Goal: Information Seeking & Learning: Learn about a topic

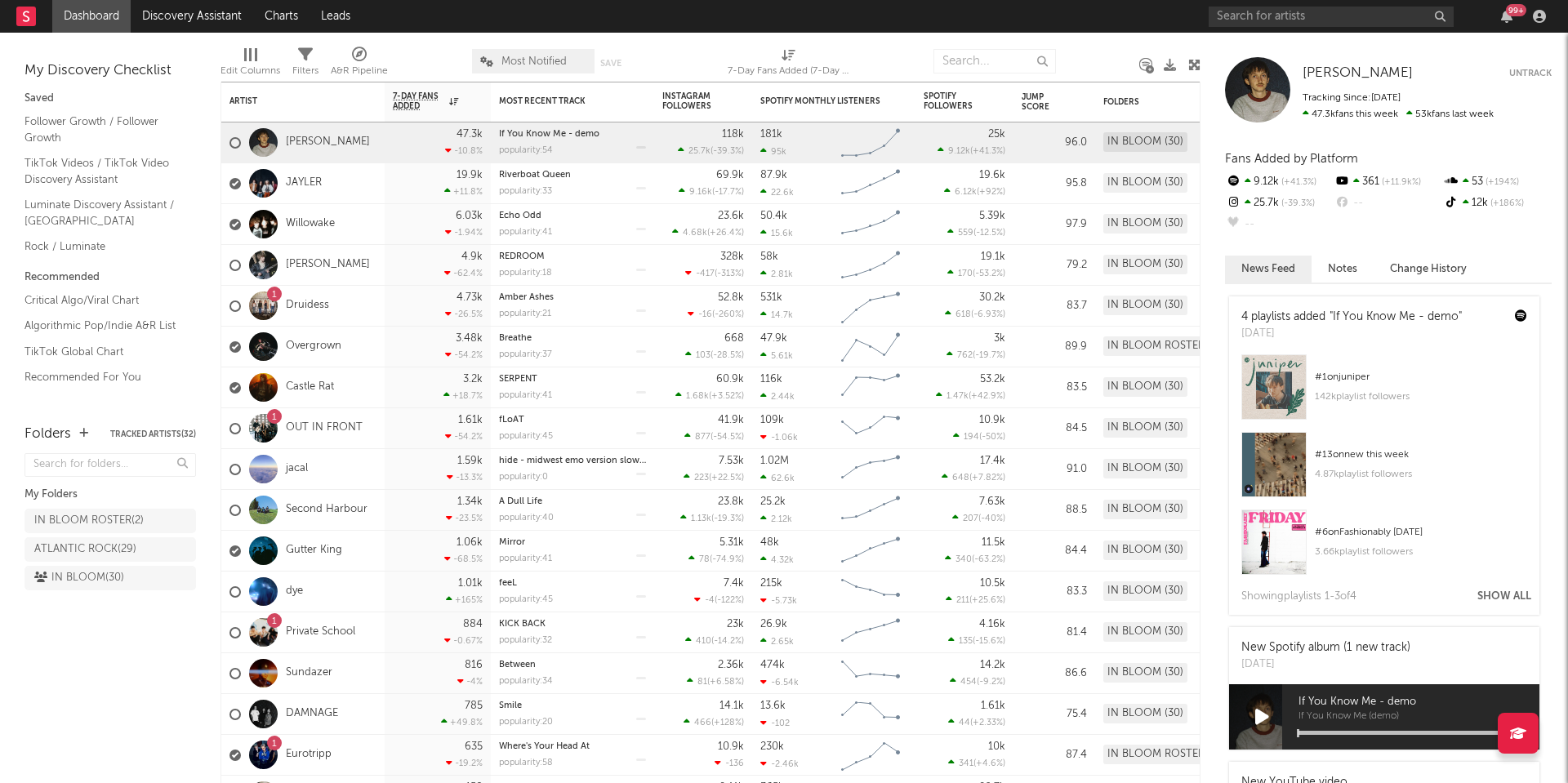
click at [540, 64] on span "Most Notified" at bounding box center [533, 61] width 66 height 10
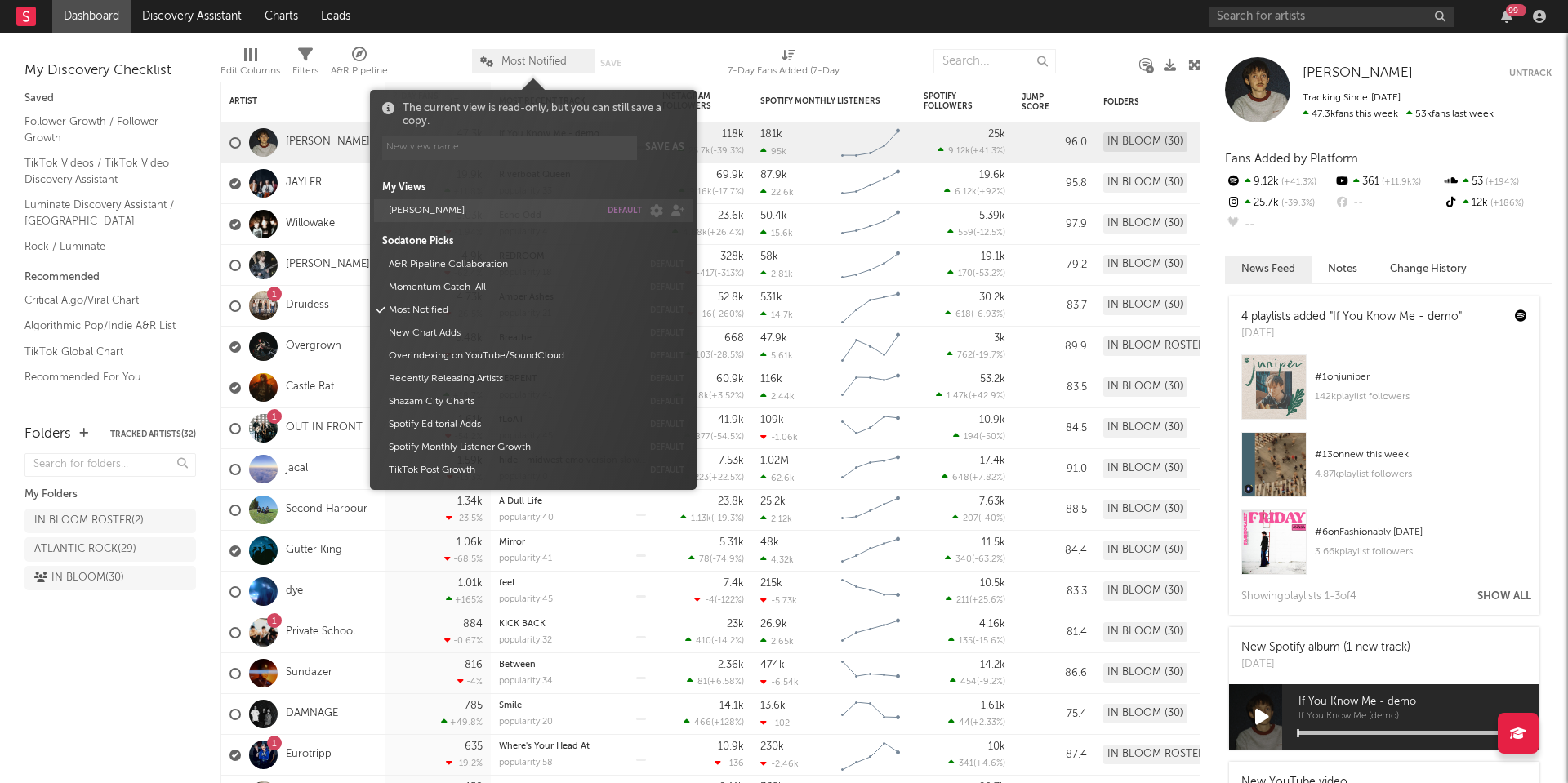
click at [420, 218] on button "[PERSON_NAME]" at bounding box center [491, 211] width 216 height 23
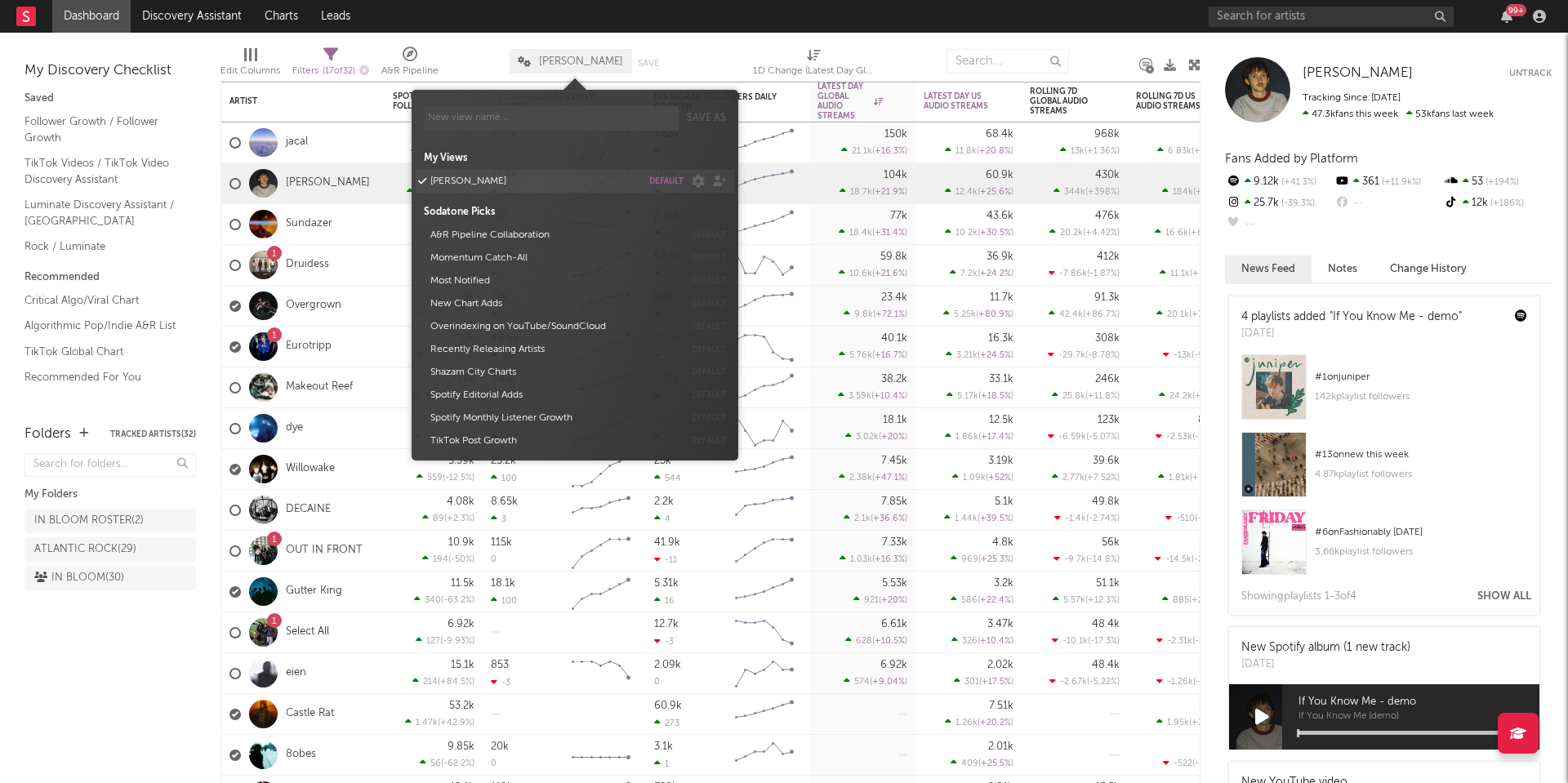
click at [669, 180] on button "default" at bounding box center [666, 181] width 34 height 9
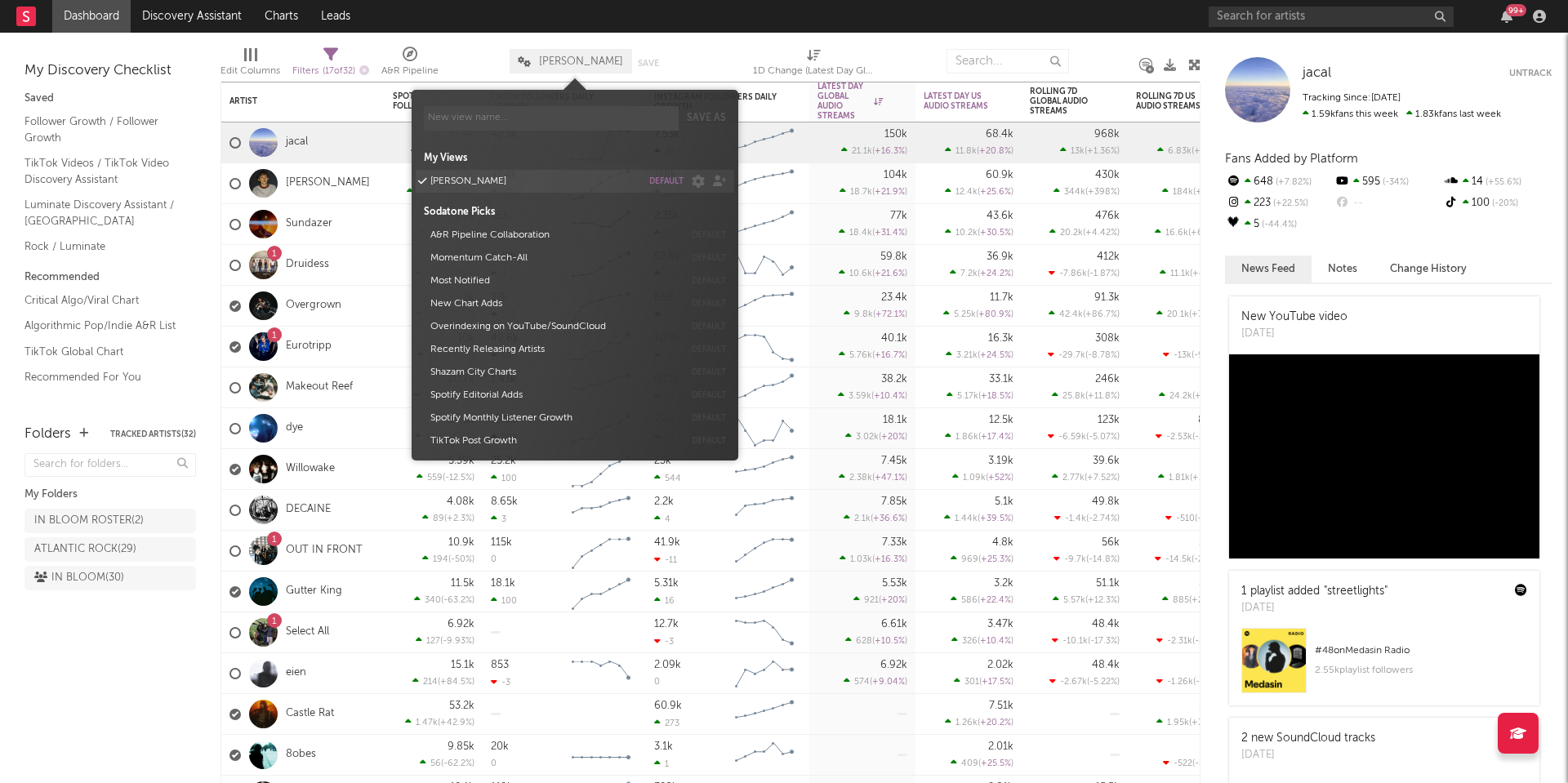
click at [663, 187] on div "LUKE default" at bounding box center [574, 181] width 318 height 23
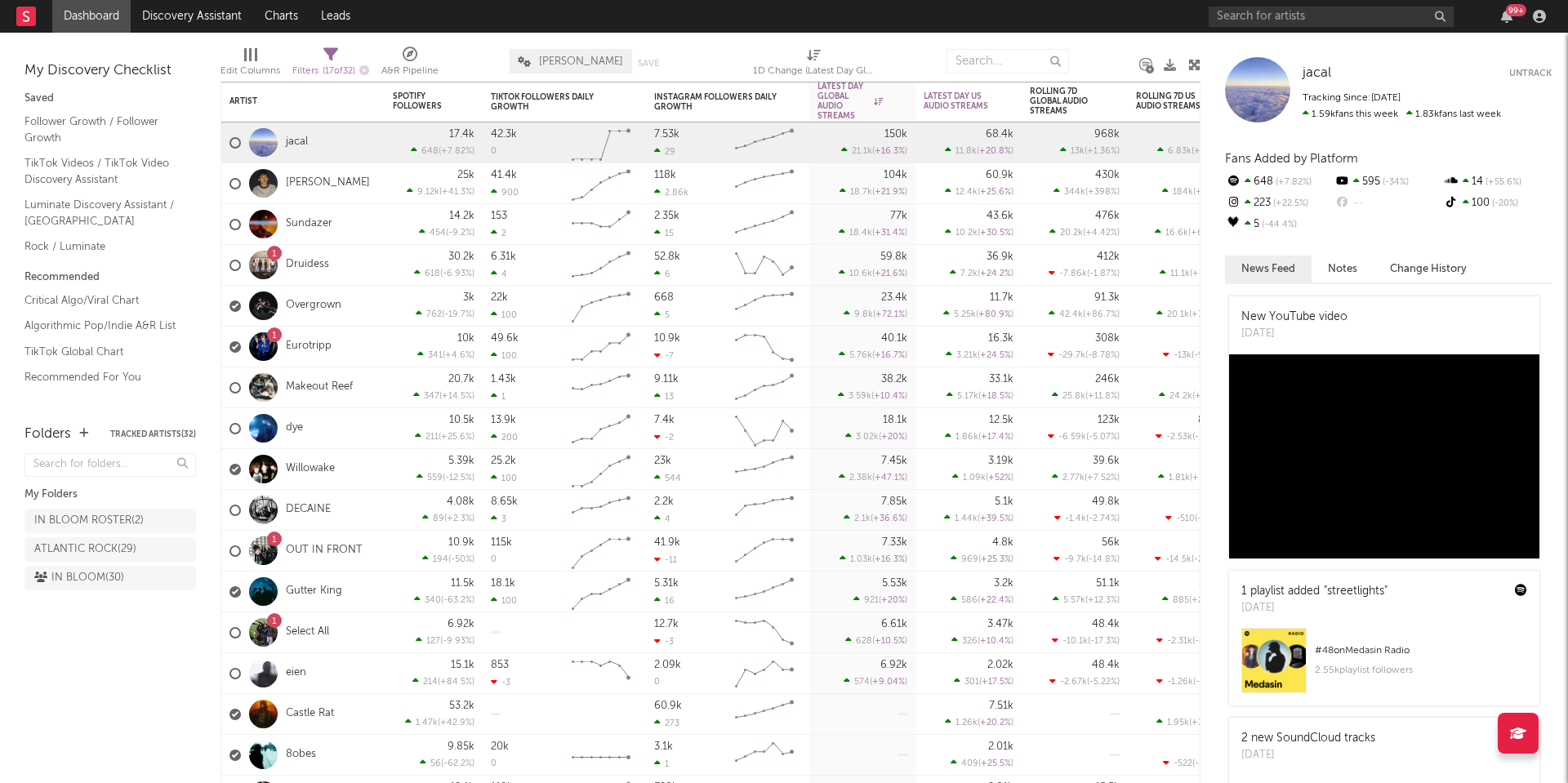
click at [724, 48] on div at bounding box center [716, 61] width 47 height 41
click at [300, 303] on link "Overgrown" at bounding box center [313, 306] width 55 height 14
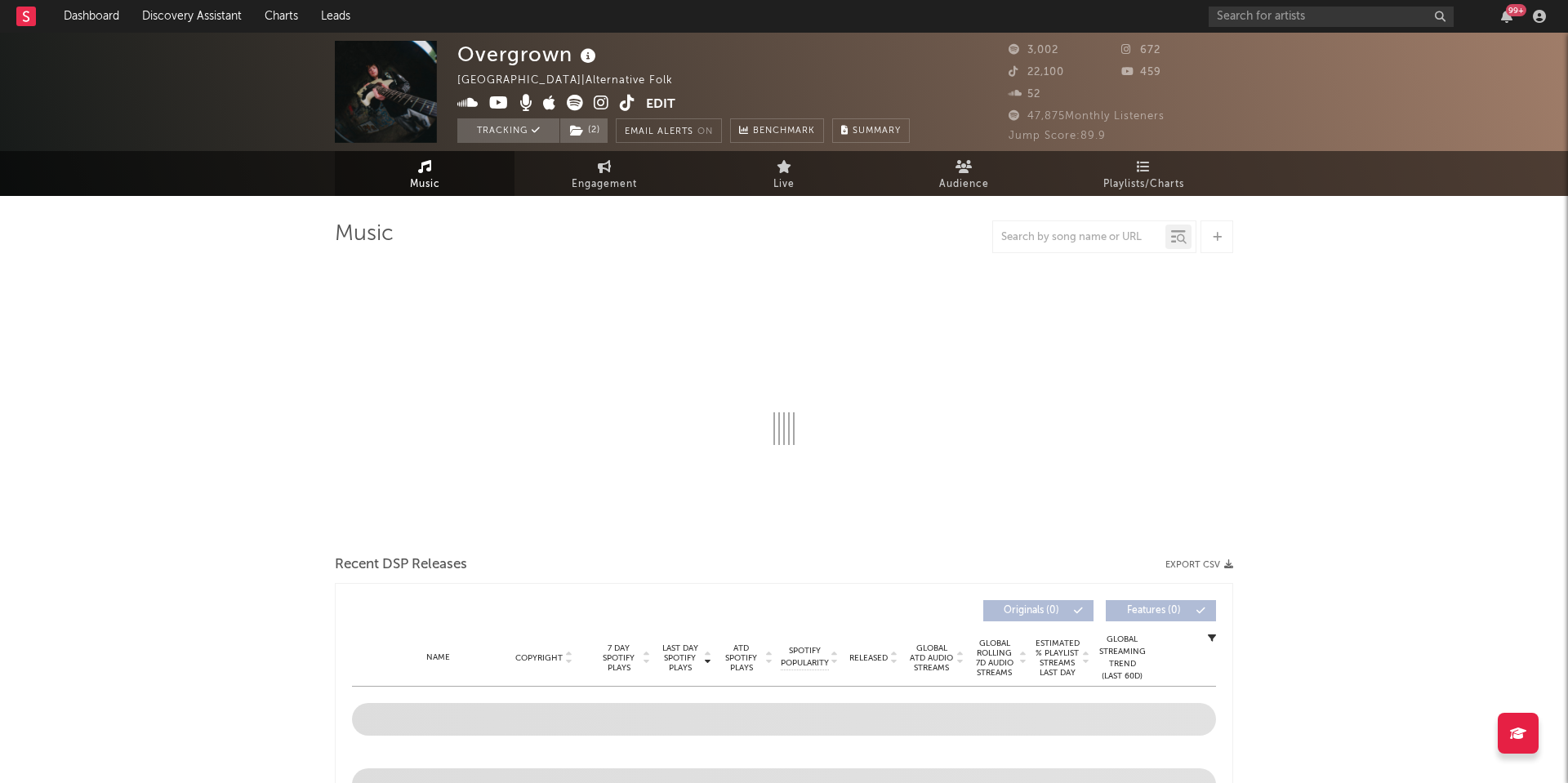
select select "1w"
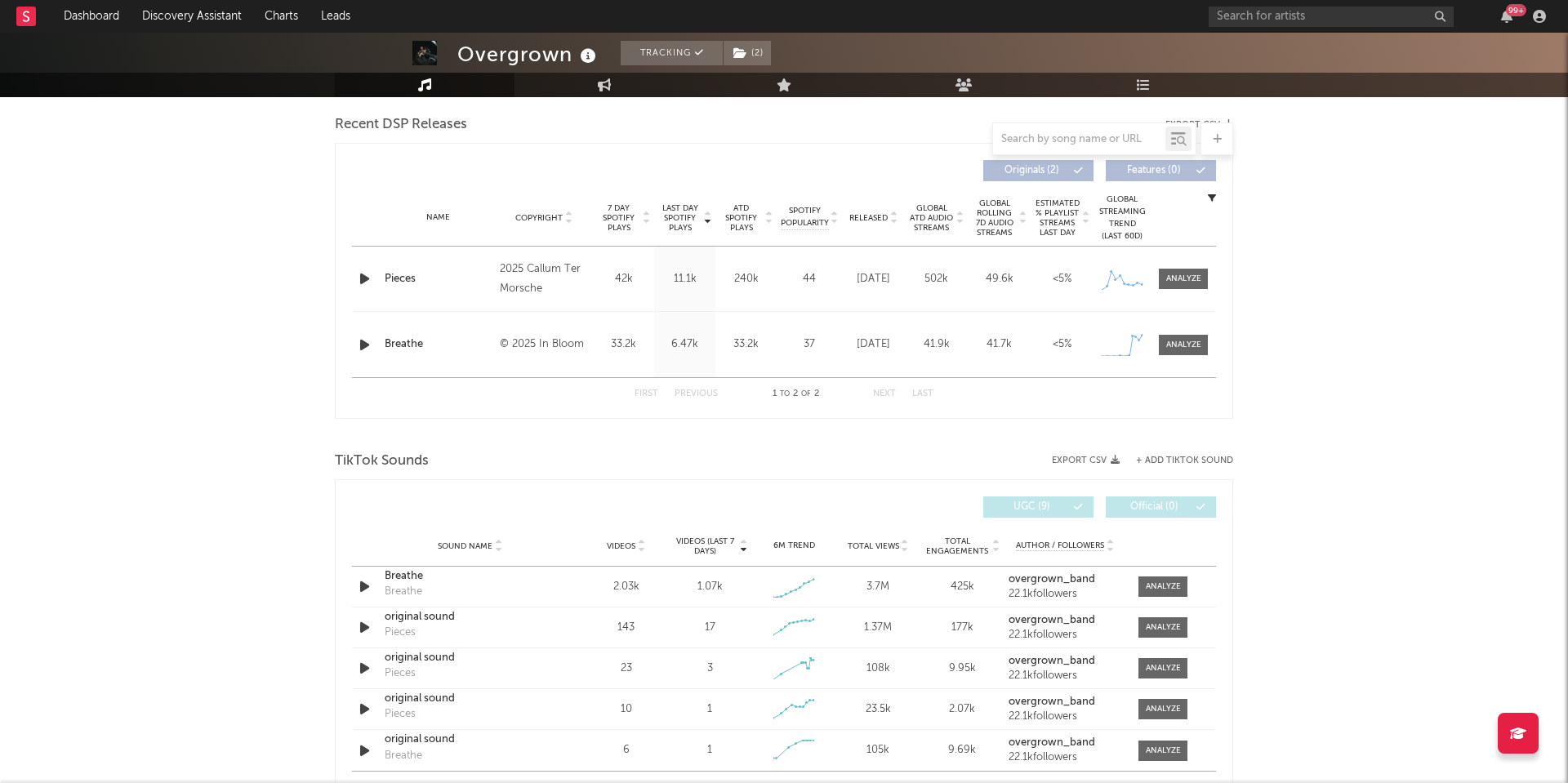
scroll to position [574, 0]
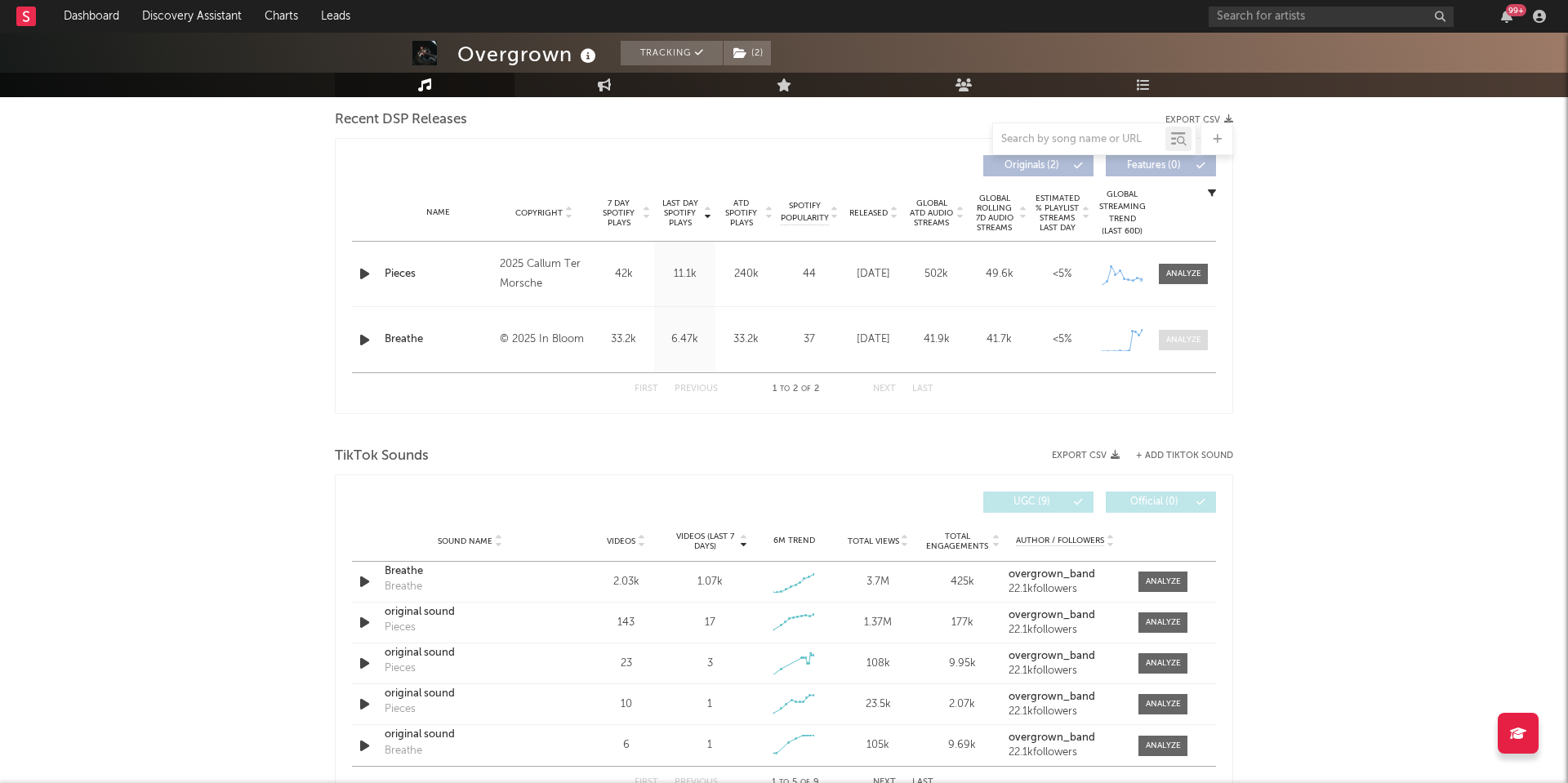
click at [1183, 332] on span at bounding box center [1182, 339] width 49 height 20
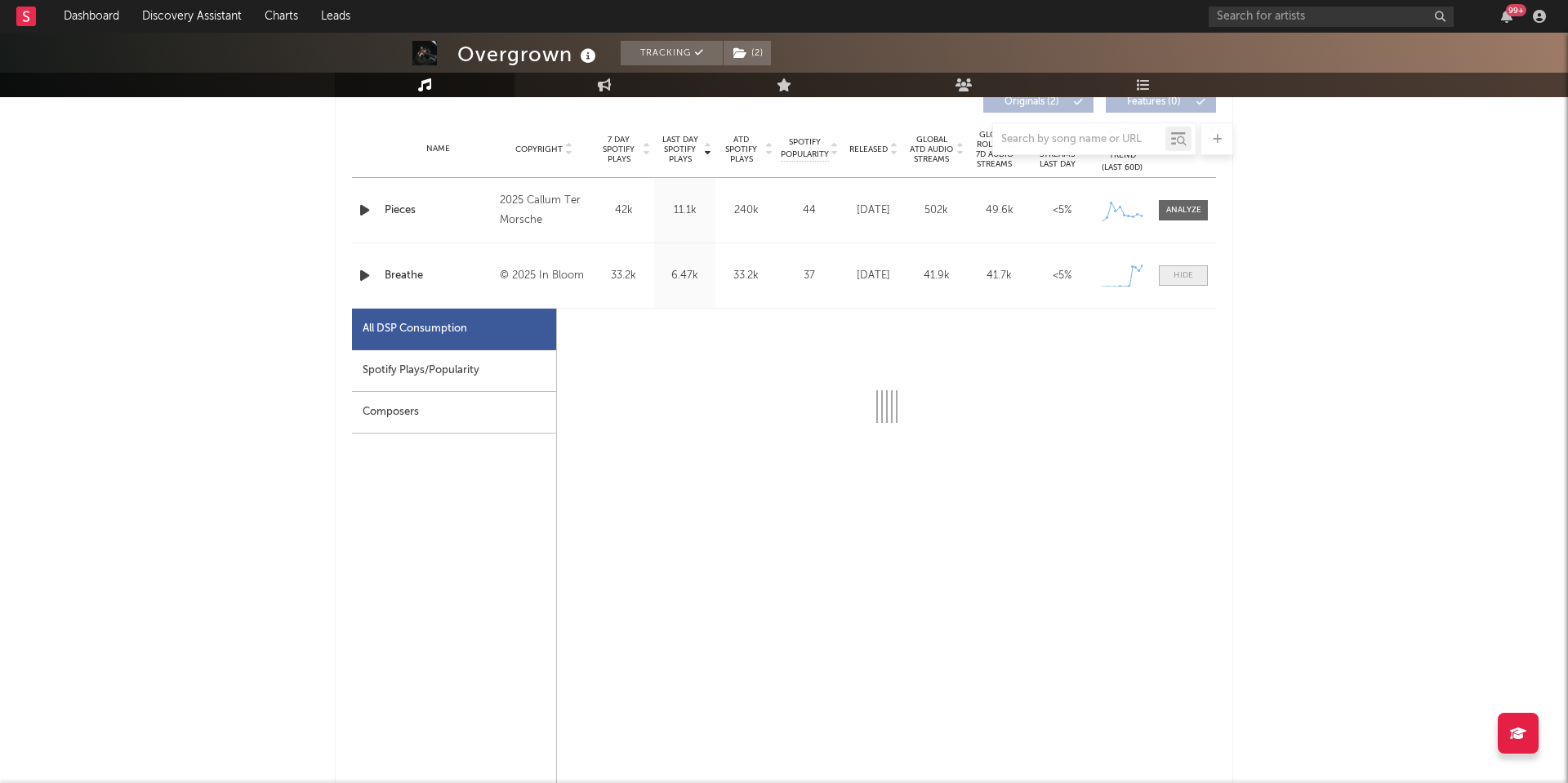
scroll to position [660, 0]
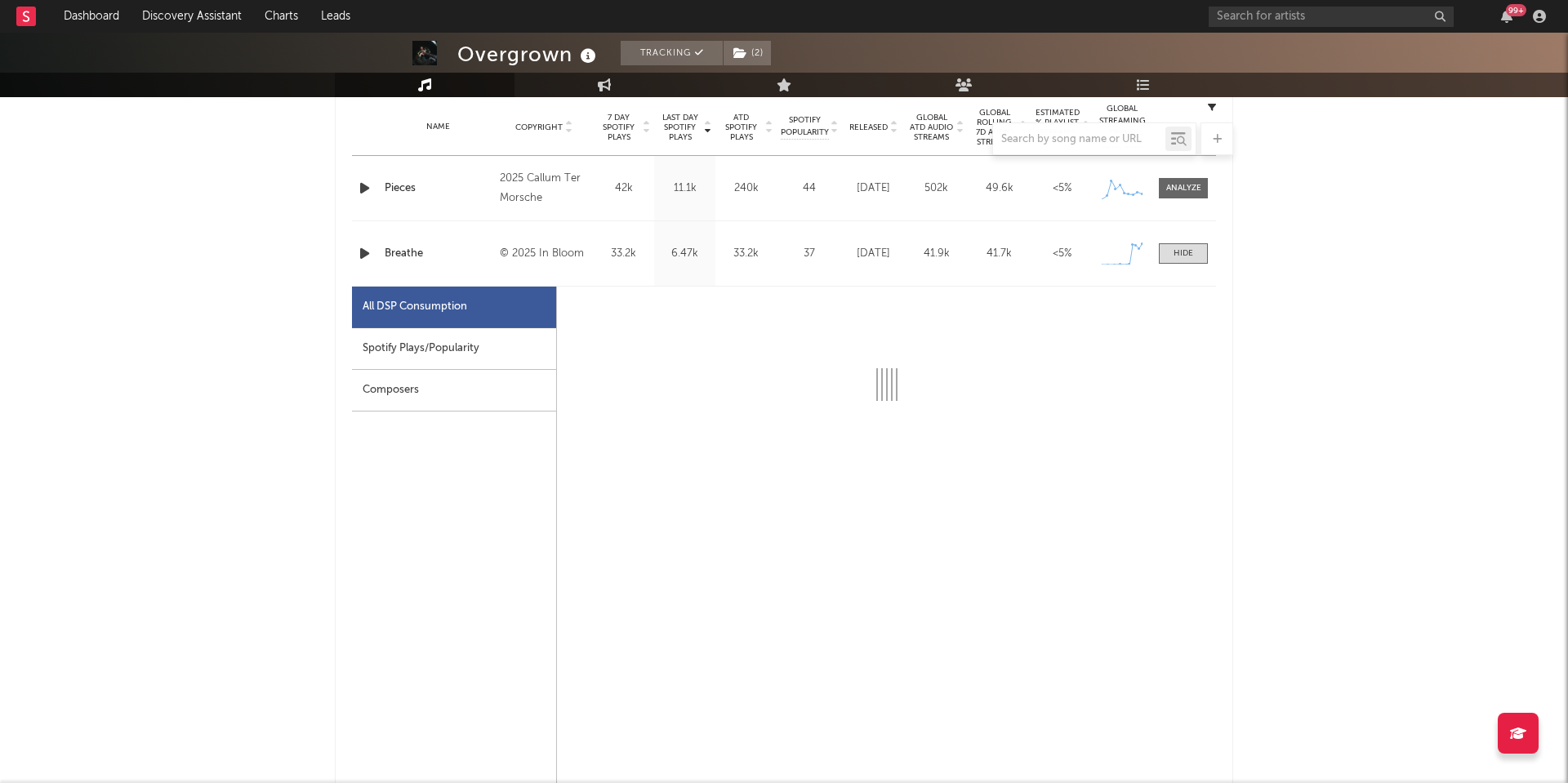
select select "1w"
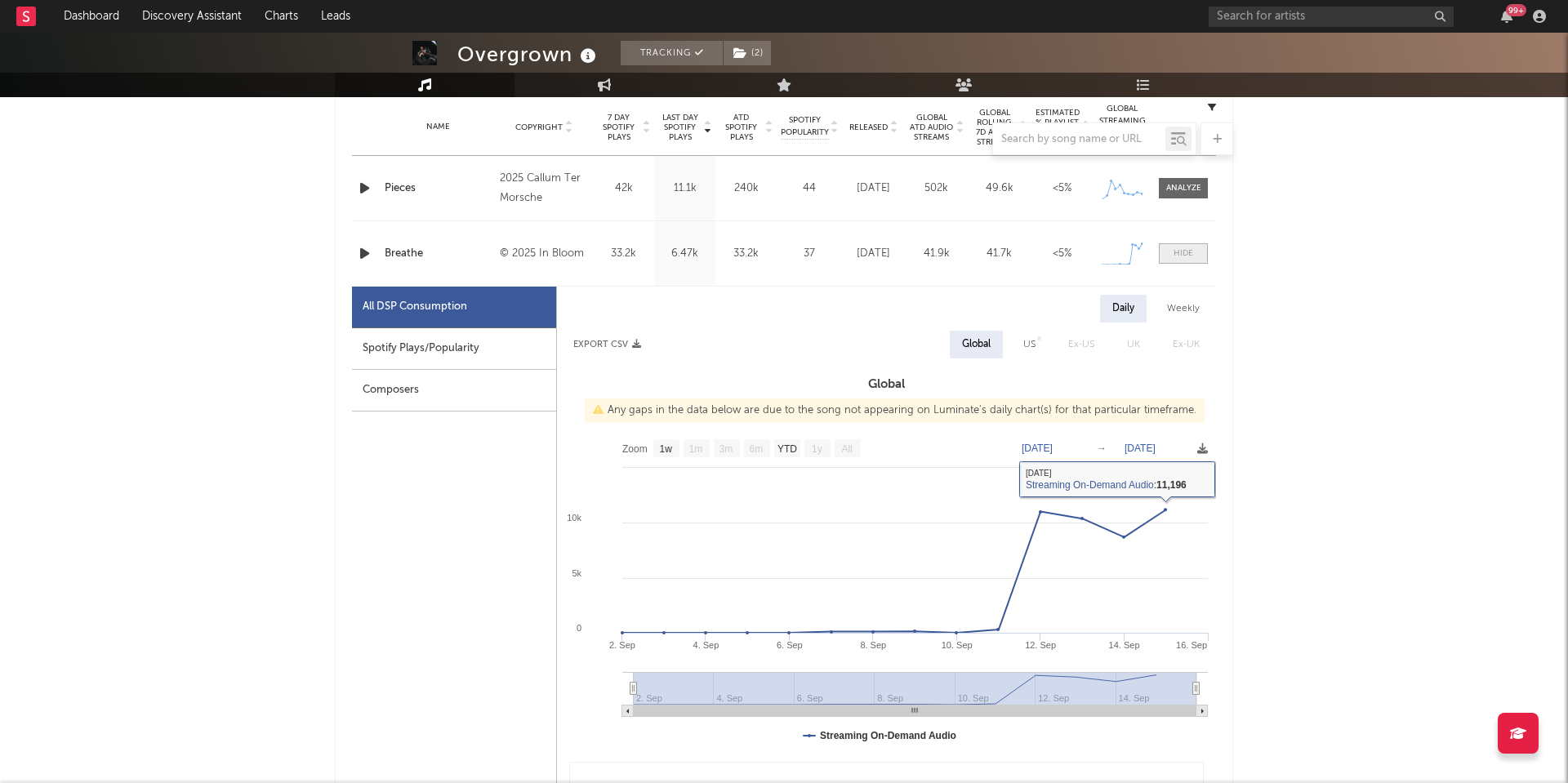
click at [1188, 251] on div at bounding box center [1183, 253] width 20 height 12
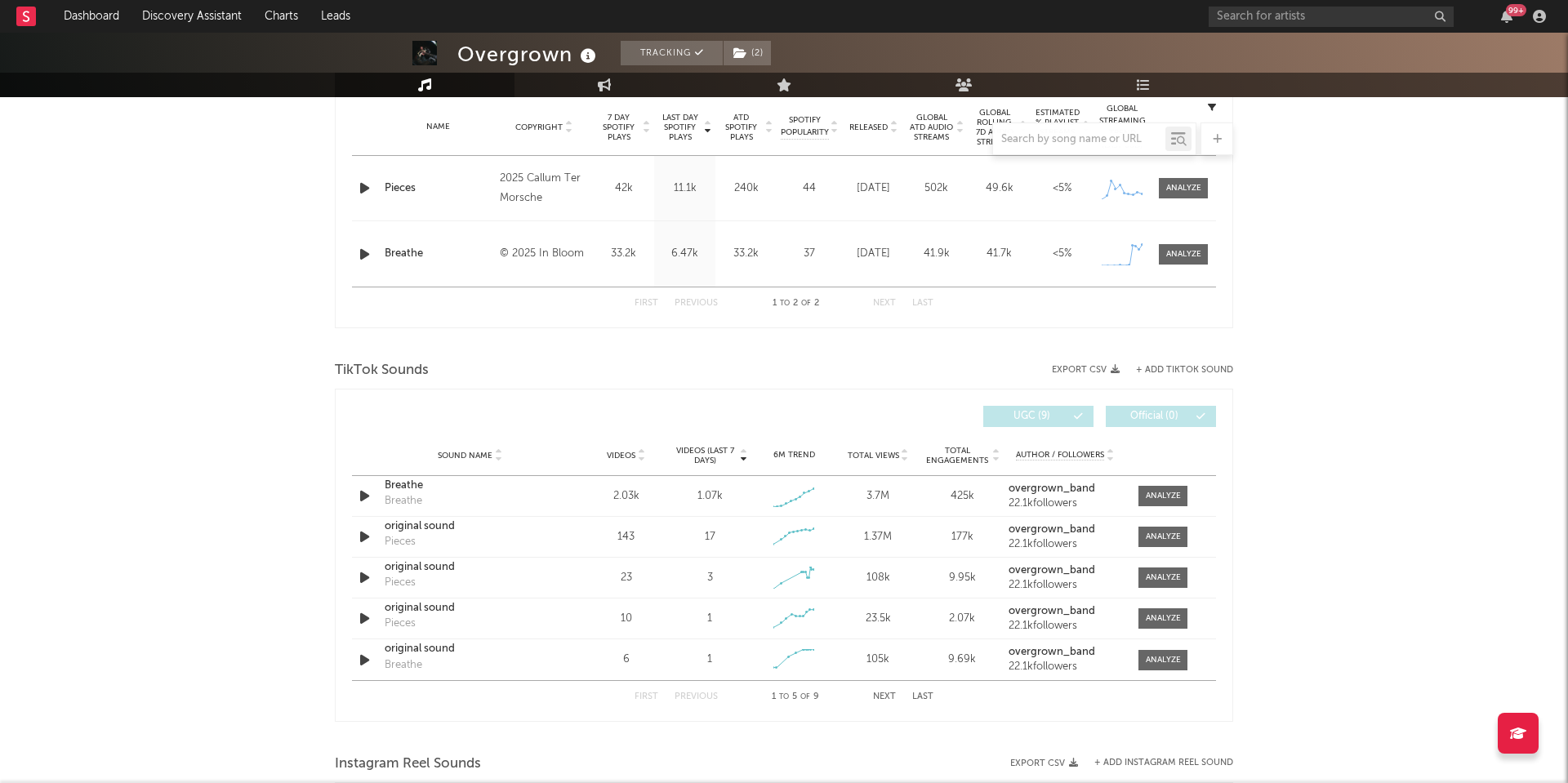
click at [1157, 184] on div at bounding box center [1181, 188] width 53 height 20
click at [1175, 186] on div at bounding box center [1183, 188] width 35 height 12
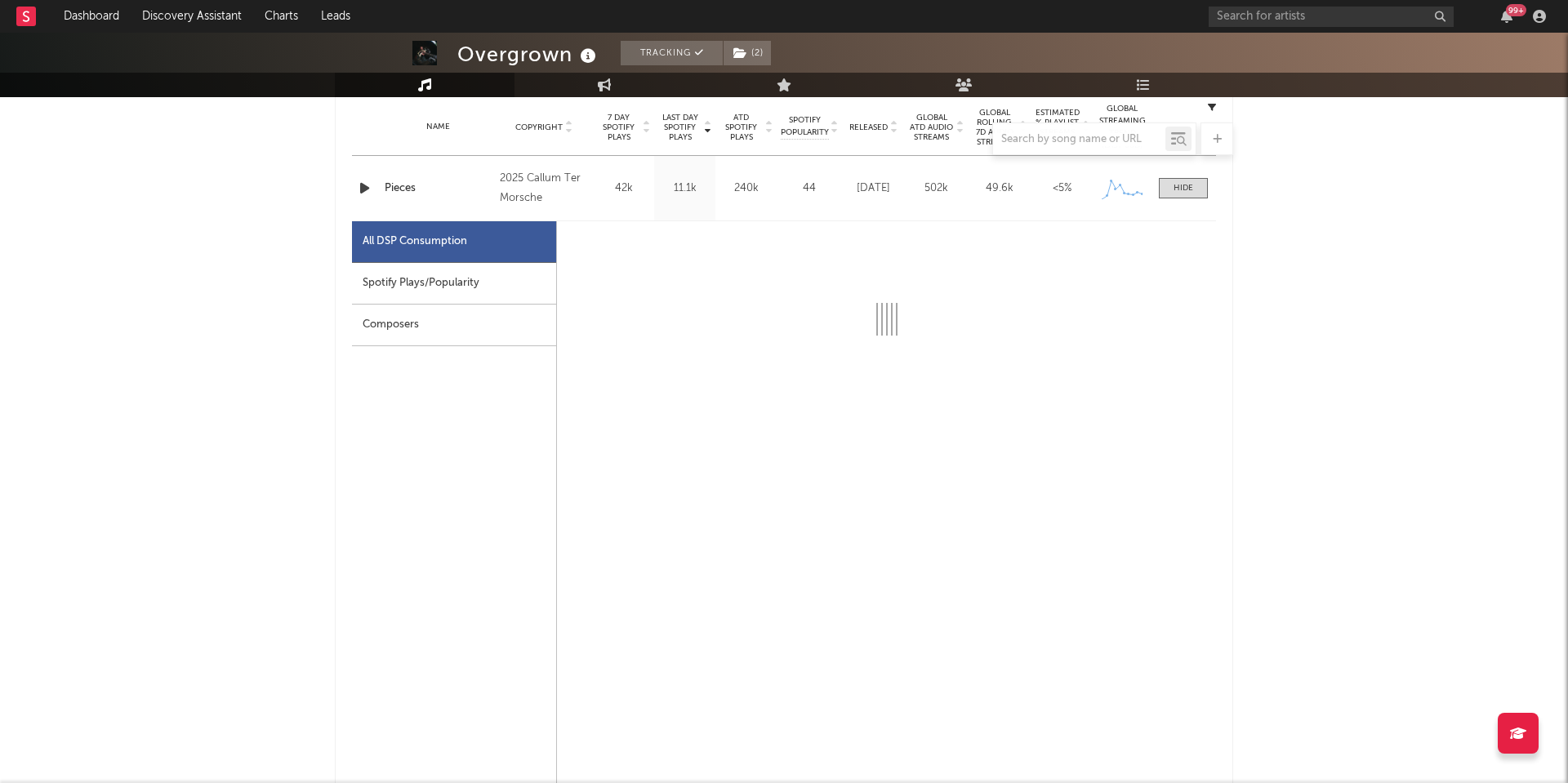
select select "1w"
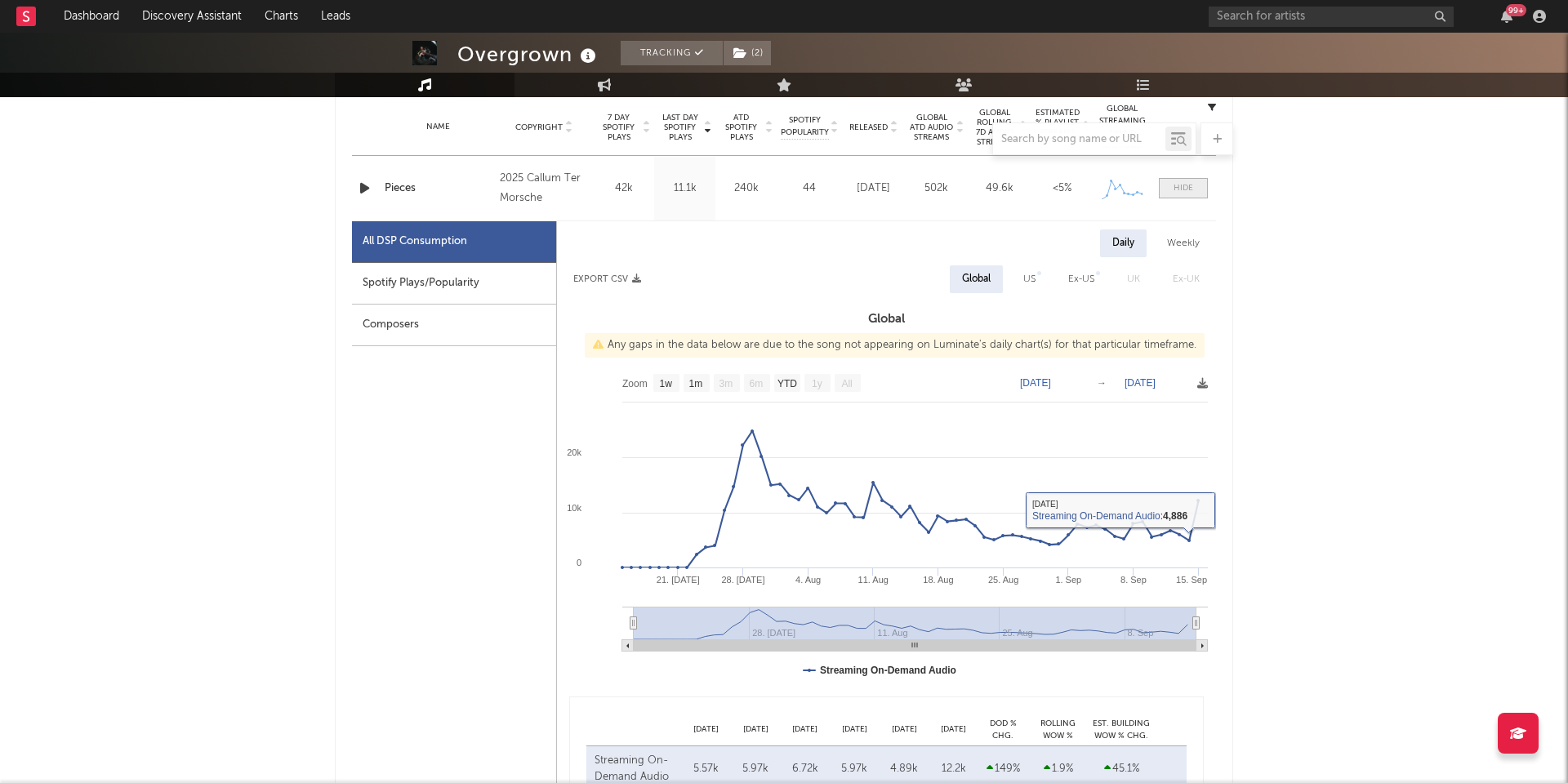
click at [1184, 188] on div at bounding box center [1183, 188] width 20 height 12
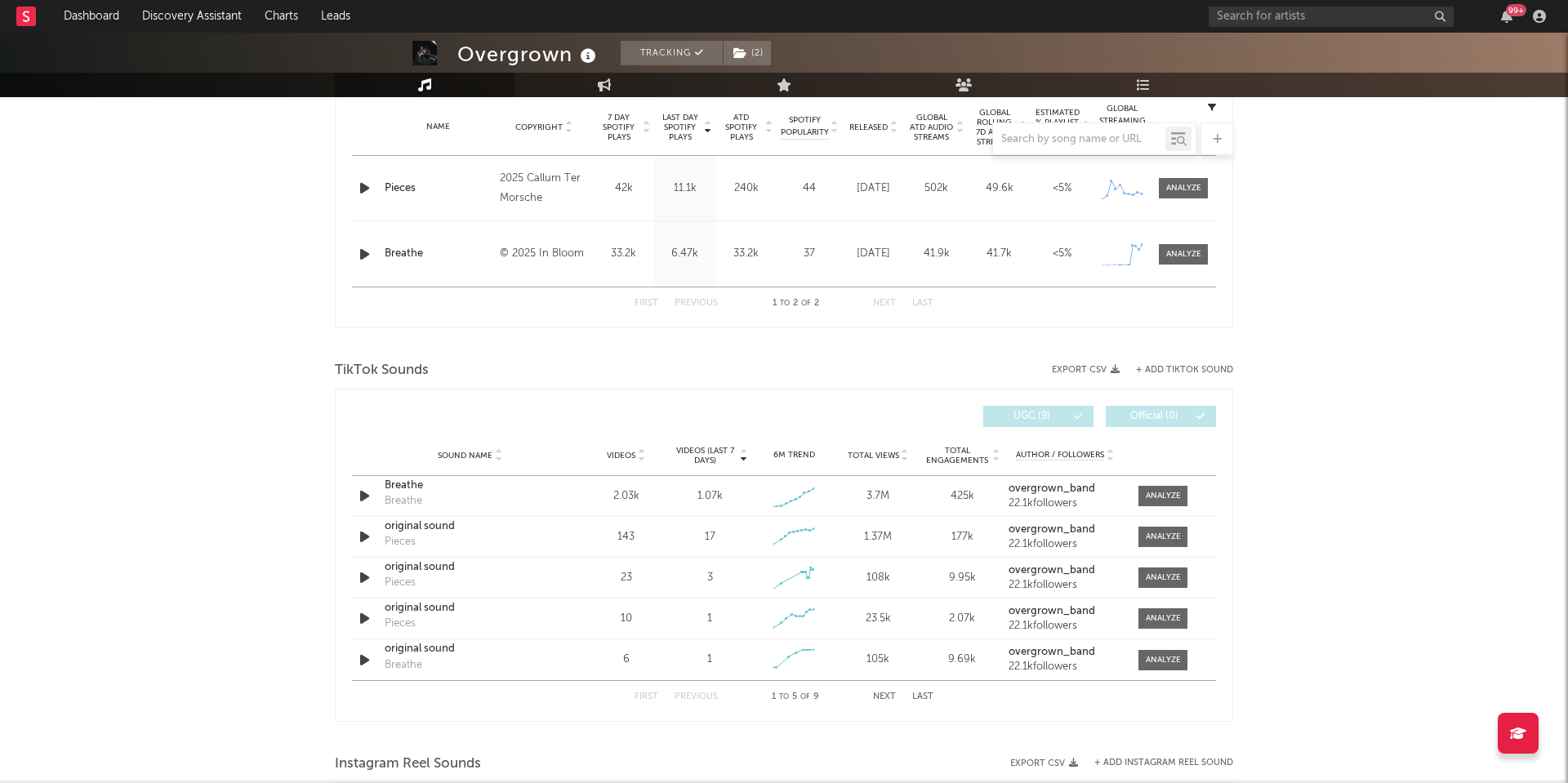
scroll to position [693, 0]
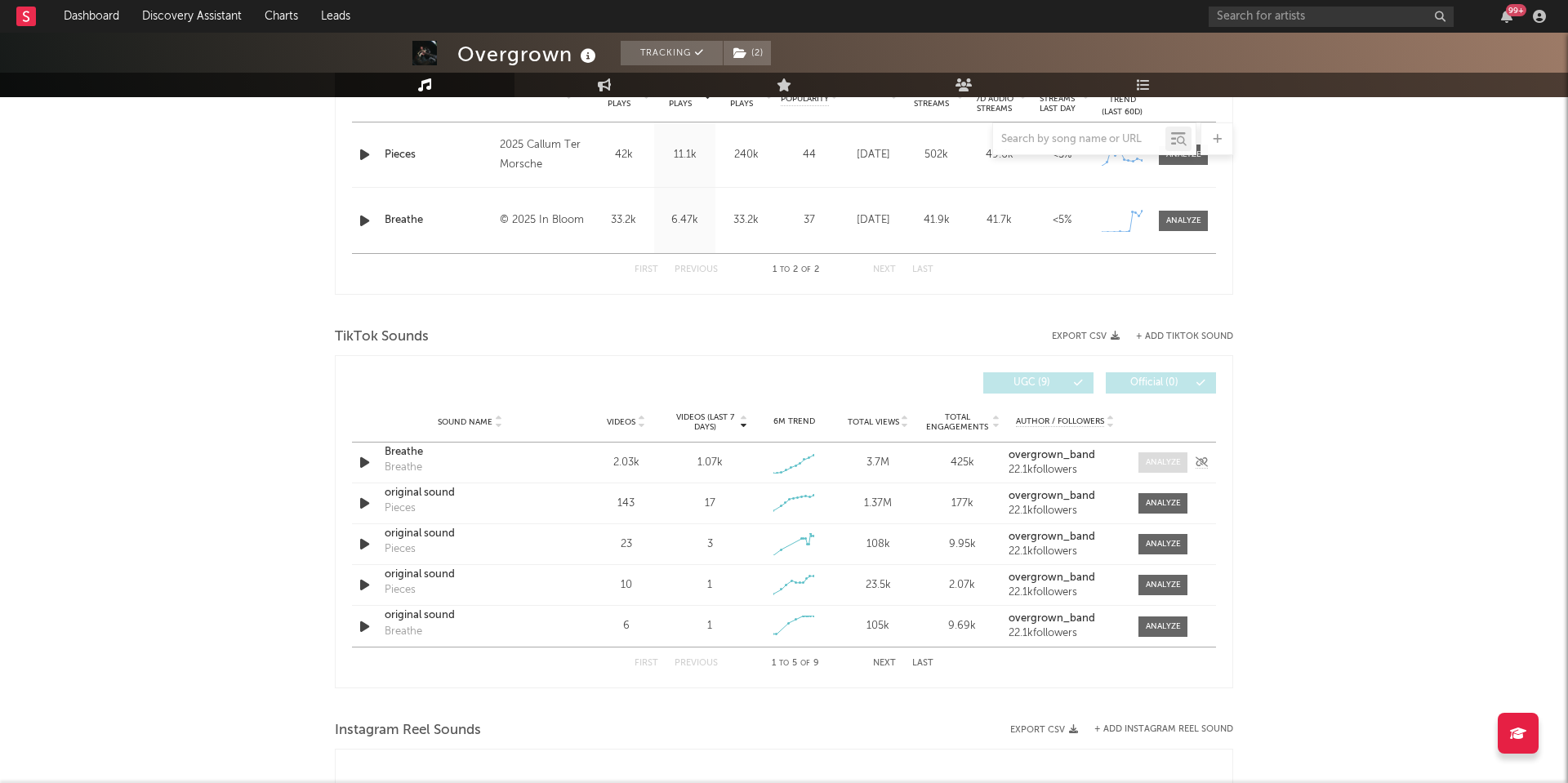
click at [1169, 457] on div at bounding box center [1163, 462] width 35 height 12
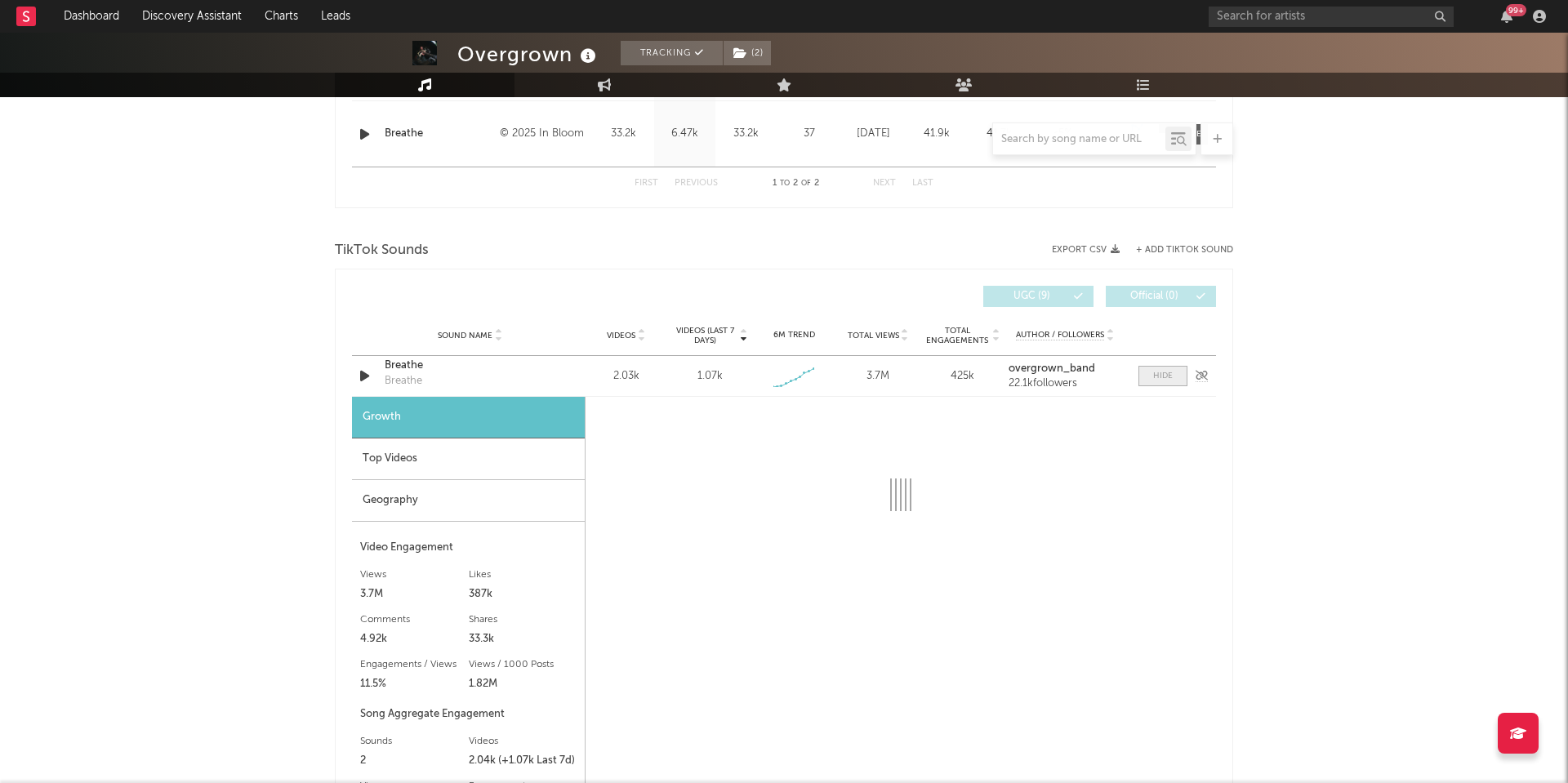
scroll to position [781, 0]
select select "1w"
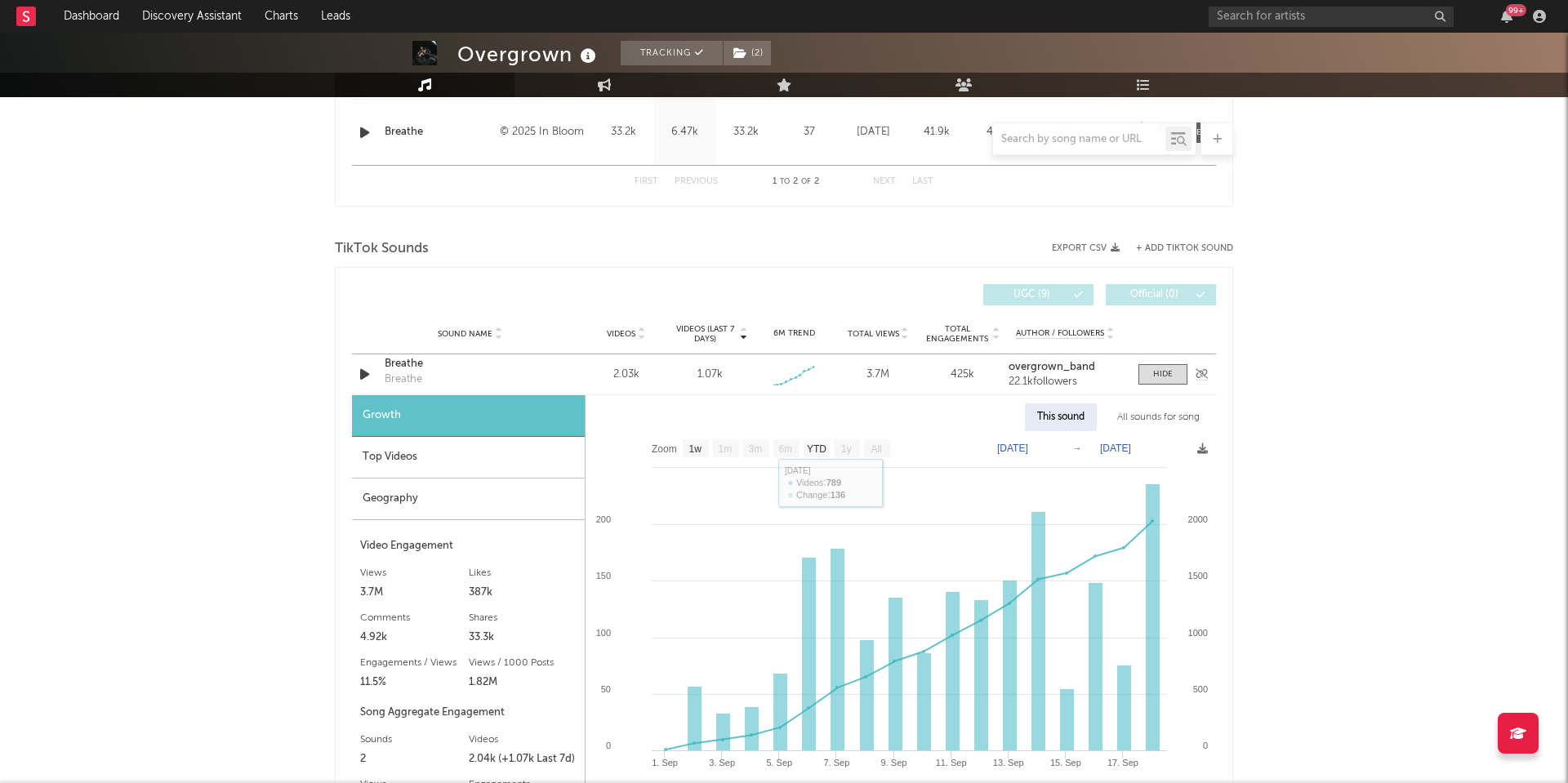
click at [410, 372] on div "Breathe" at bounding box center [470, 364] width 171 height 16
